Goal: Navigation & Orientation: Find specific page/section

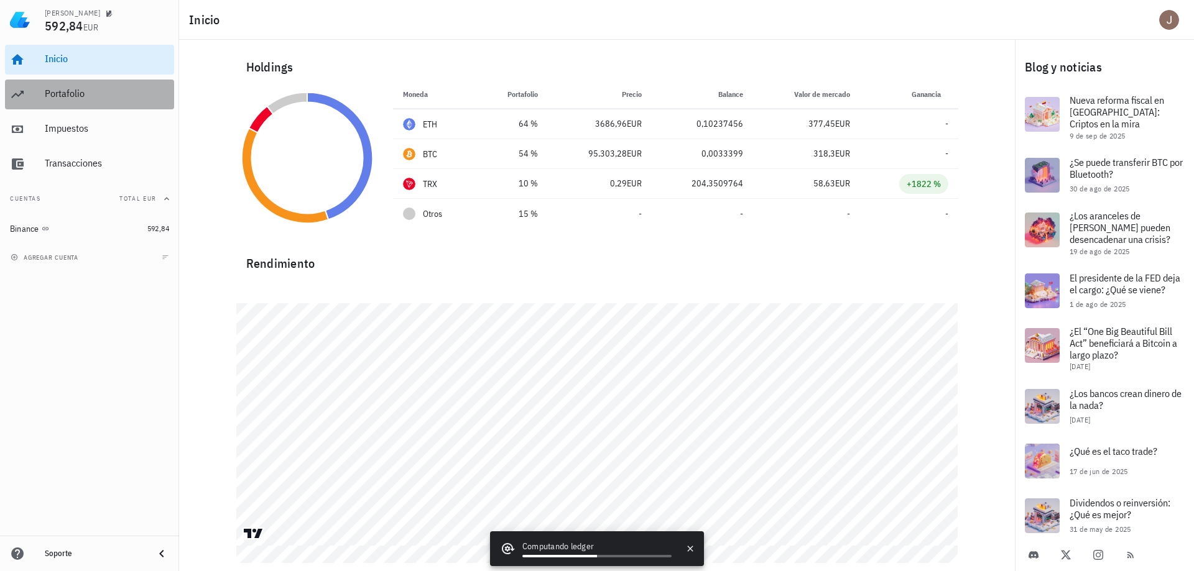
click at [82, 96] on div "Portafolio" at bounding box center [107, 94] width 124 height 12
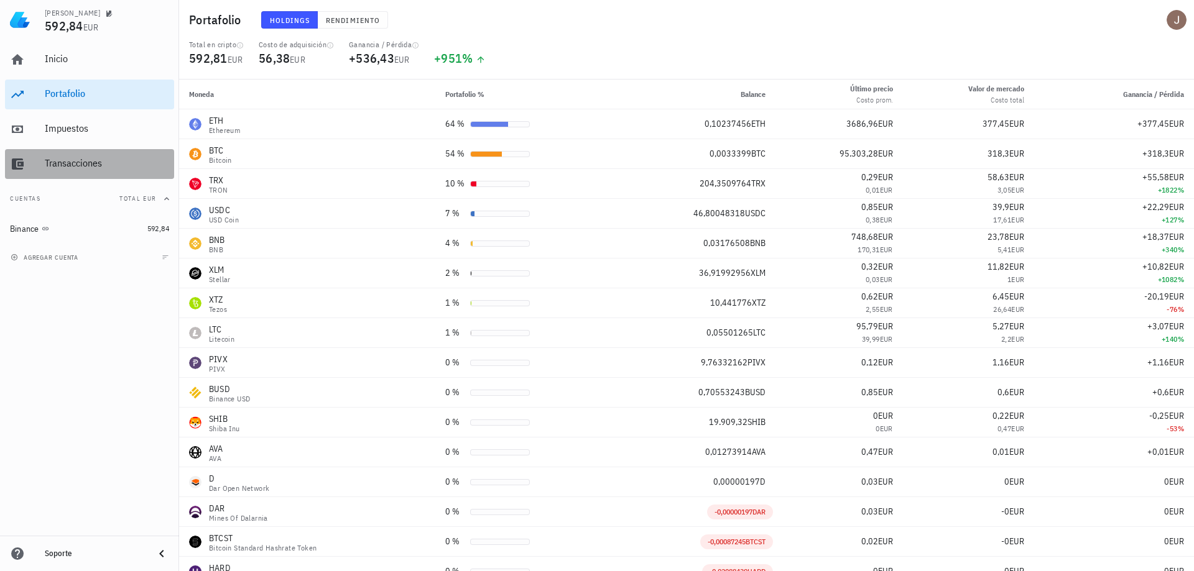
click at [103, 168] on div "Transacciones" at bounding box center [107, 163] width 124 height 12
